Goal: Information Seeking & Learning: Learn about a topic

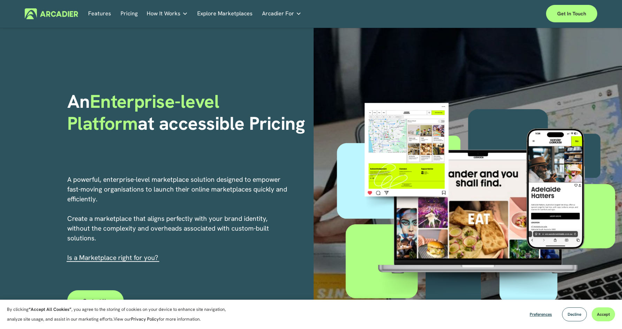
click at [602, 314] on span "Accept" at bounding box center [603, 314] width 13 height 6
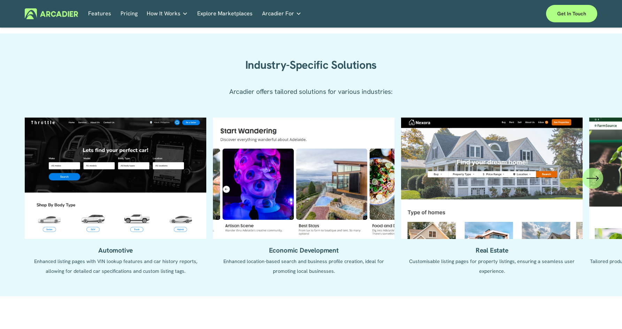
scroll to position [646, 0]
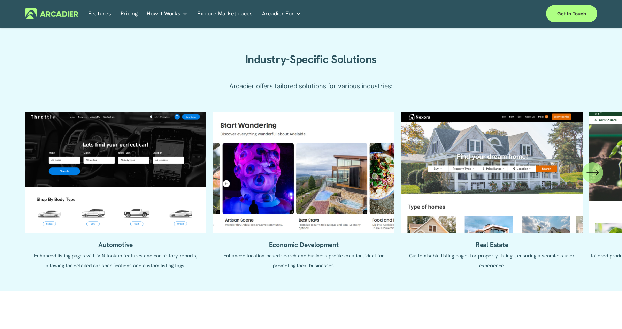
click at [589, 179] on icon "\a \a \a Next\a \a" at bounding box center [593, 172] width 13 height 13
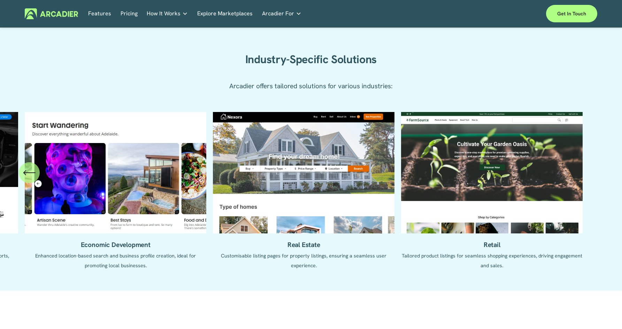
drag, startPoint x: 459, startPoint y: 179, endPoint x: 362, endPoint y: 178, distance: 96.9
click at [365, 178] on ul "Automotive Enhanced listing pages with VIN lookup features and car history repo…" at bounding box center [311, 196] width 572 height 168
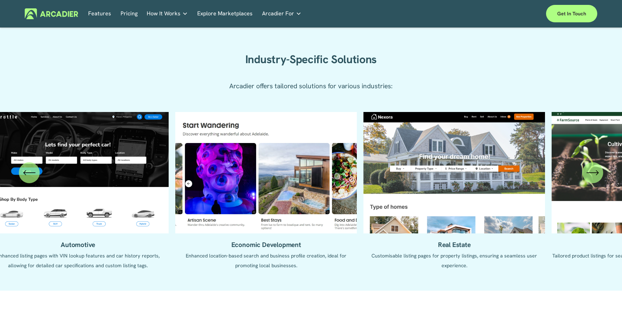
drag, startPoint x: 293, startPoint y: 177, endPoint x: 436, endPoint y: 176, distance: 143.6
click at [435, 176] on ul "Automotive Enhanced listing pages with VIN lookup features and car history repo…" at bounding box center [311, 196] width 572 height 168
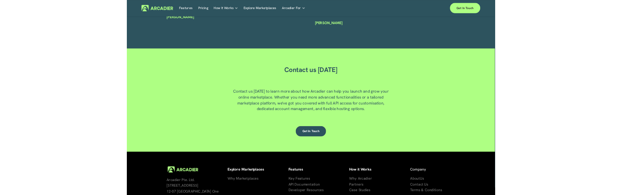
scroll to position [1860, 0]
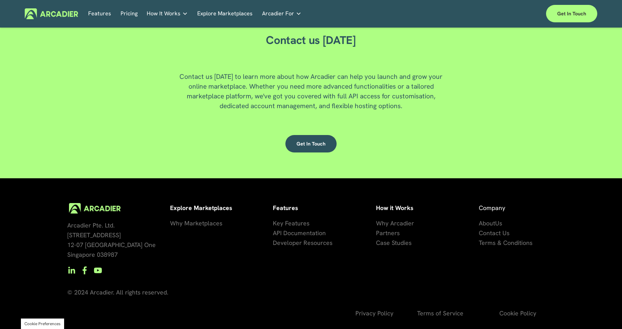
click at [521, 225] on p "About Us Contact Us Terms & Conditions" at bounding box center [517, 232] width 76 height 29
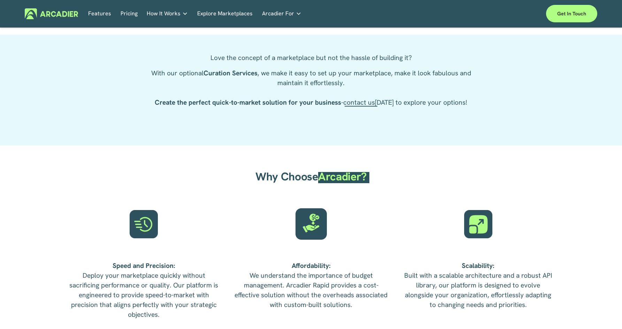
scroll to position [1364, 0]
click at [366, 180] on span "Arcadier?" at bounding box center [342, 177] width 48 height 15
drag, startPoint x: 382, startPoint y: 180, endPoint x: 283, endPoint y: 180, distance: 99.0
click at [283, 180] on h2 "Why Choose Arcadier?" at bounding box center [311, 177] width 196 height 14
click at [282, 180] on span "Why Choose" at bounding box center [287, 177] width 63 height 15
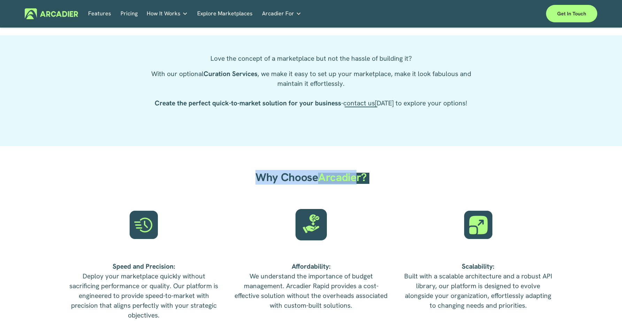
drag, startPoint x: 255, startPoint y: 179, endPoint x: 362, endPoint y: 177, distance: 106.7
click at [357, 177] on h2 "Why Choose Arcadier?" at bounding box center [311, 177] width 196 height 14
click at [362, 177] on span "Arcadier?" at bounding box center [342, 177] width 48 height 15
click at [394, 174] on h2 "Why Choose Arcadier?" at bounding box center [311, 177] width 196 height 14
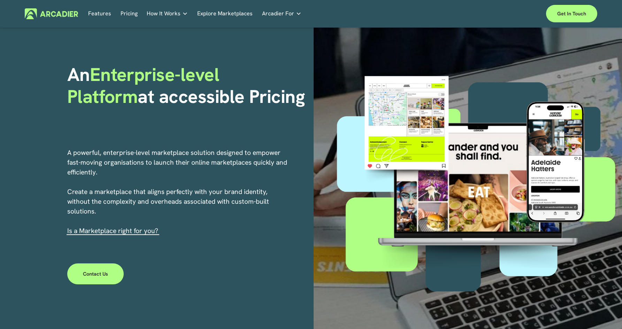
scroll to position [0, 0]
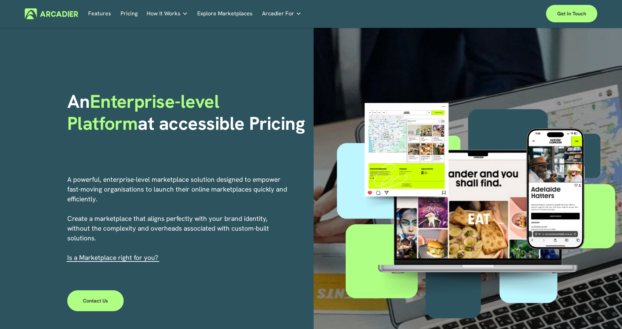
click at [128, 16] on link "Pricing" at bounding box center [129, 13] width 17 height 11
